Goal: Check status: Check status

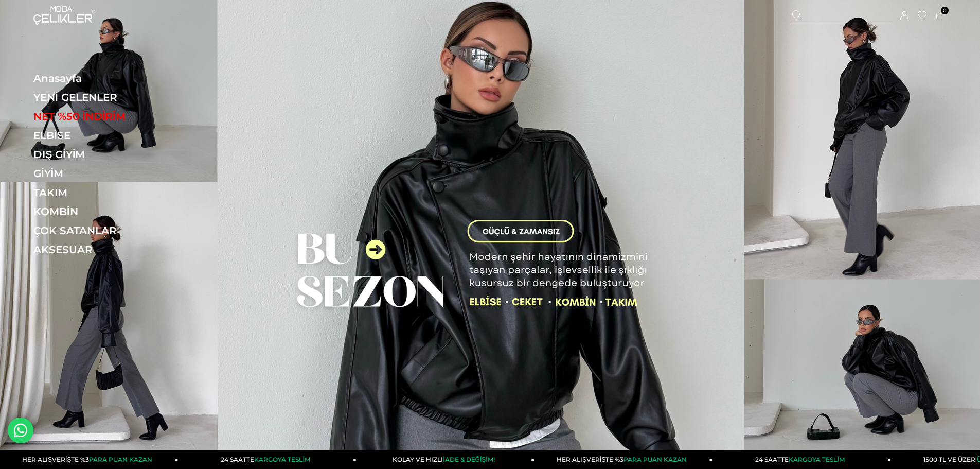
click at [902, 14] on icon at bounding box center [905, 15] width 8 height 8
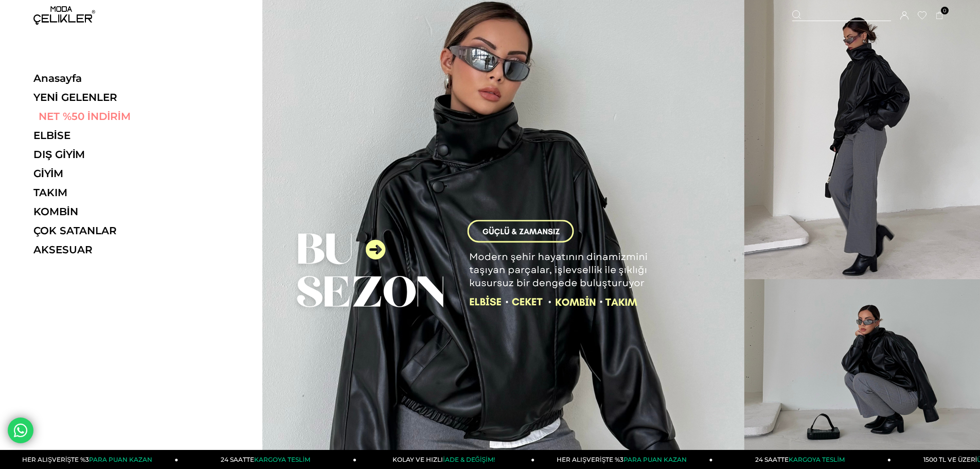
click at [136, 116] on link "NET %50 İNDİRİM" at bounding box center [104, 116] width 142 height 12
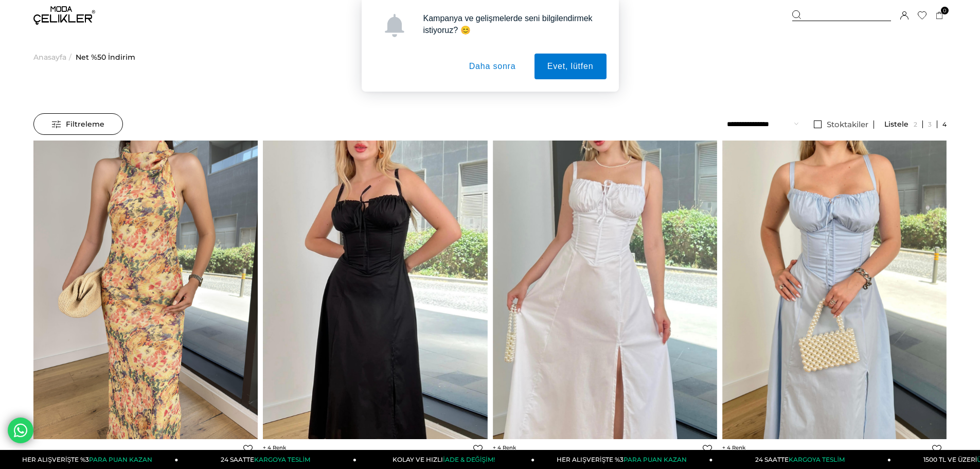
click at [52, 58] on div "Kampanya ve gelişmelerde seni bilgilendirmek istiyoruz? 😊 Evet, lütfen Daha son…" at bounding box center [490, 46] width 980 height 92
drag, startPoint x: 55, startPoint y: 50, endPoint x: 119, endPoint y: 45, distance: 64.5
click at [55, 50] on div "Kampanya ve gelişmelerde seni bilgilendirmek istiyoruz? 😊 Evet, lütfen Daha son…" at bounding box center [490, 46] width 980 height 92
click at [501, 67] on button "Daha sonra" at bounding box center [492, 67] width 73 height 26
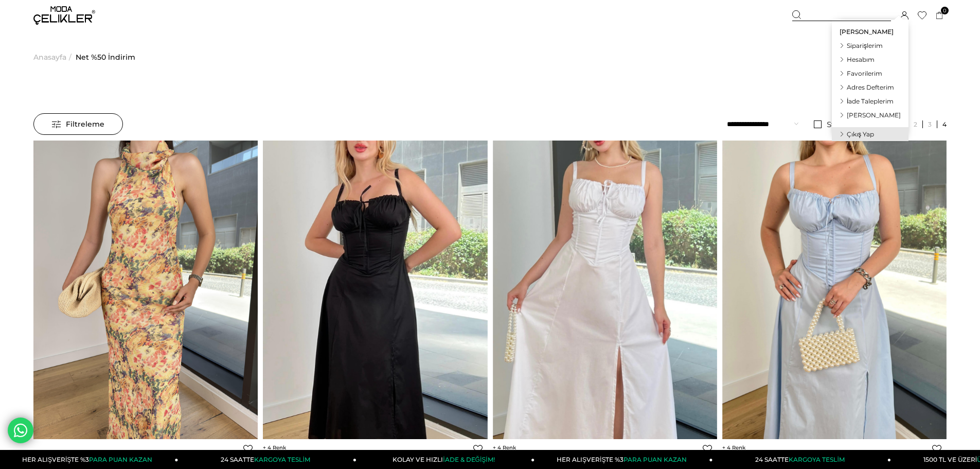
click at [906, 15] on icon at bounding box center [905, 15] width 8 height 8
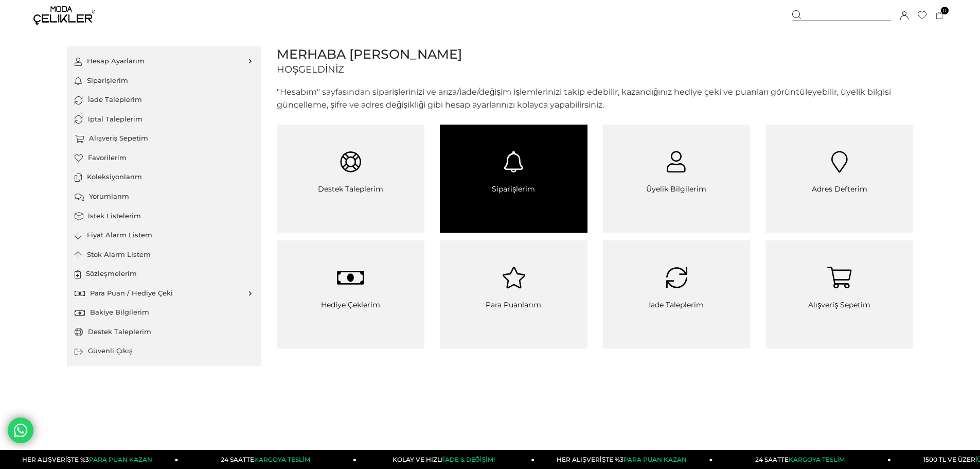
click at [489, 210] on link "Siparişlerim" at bounding box center [514, 179] width 148 height 108
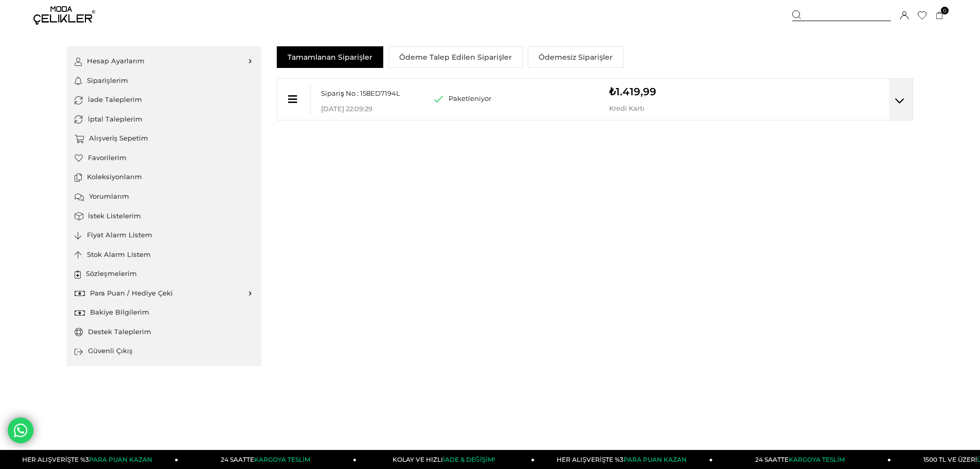
click at [348, 89] on span "Sipariş No : 158ED7194L" at bounding box center [360, 93] width 79 height 8
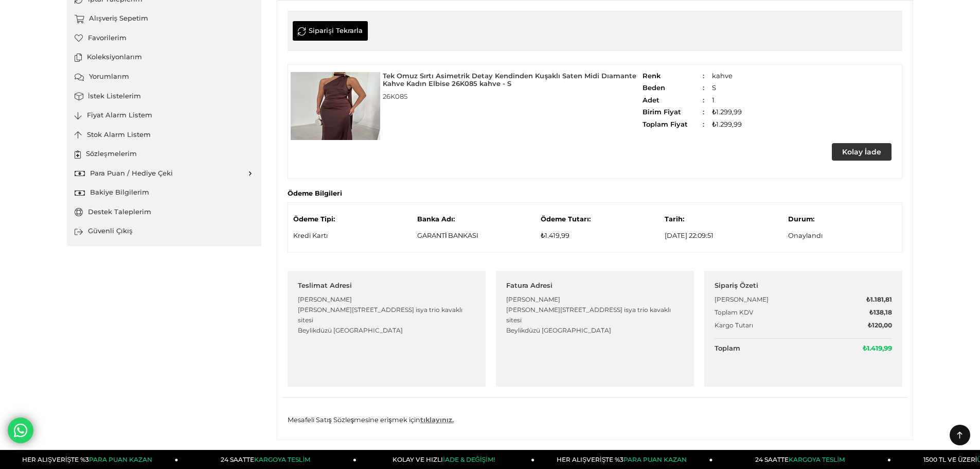
scroll to position [120, 0]
click at [363, 106] on img at bounding box center [336, 106] width 90 height 68
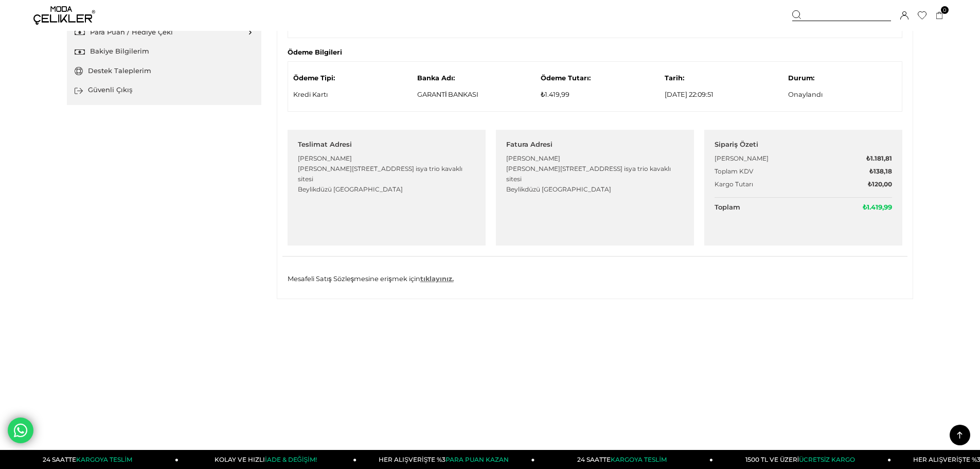
scroll to position [326, 0]
